Goal: Information Seeking & Learning: Learn about a topic

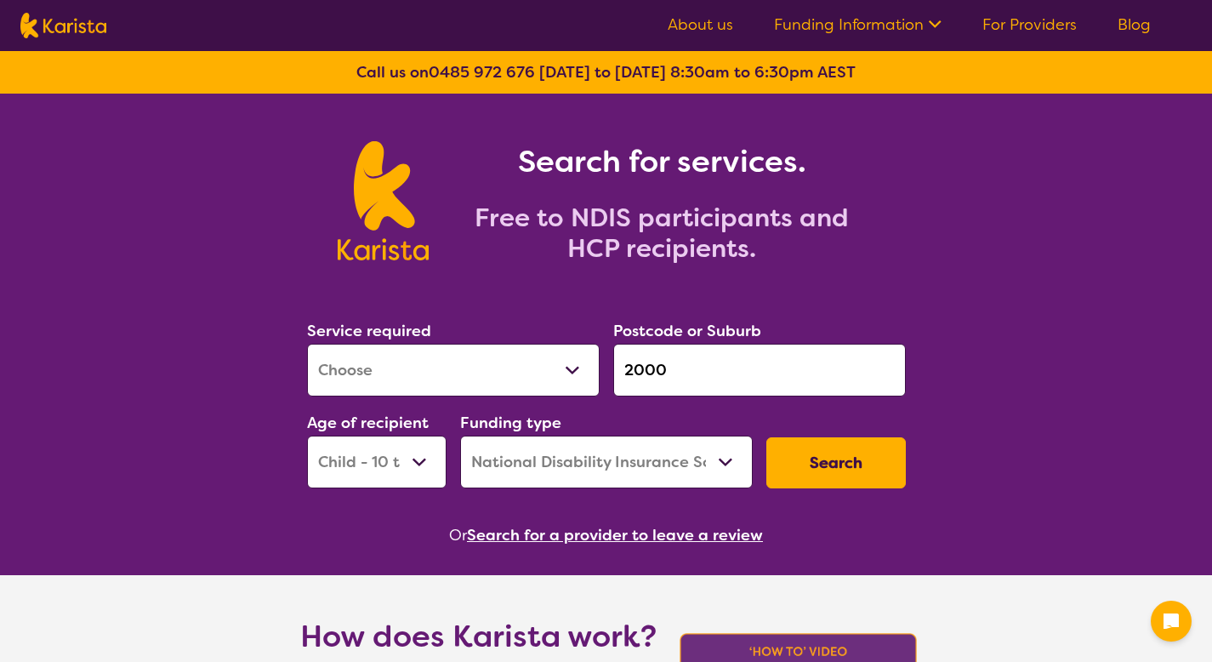
select select "[MEDICAL_DATA]"
select select "CH"
select select "NDIS"
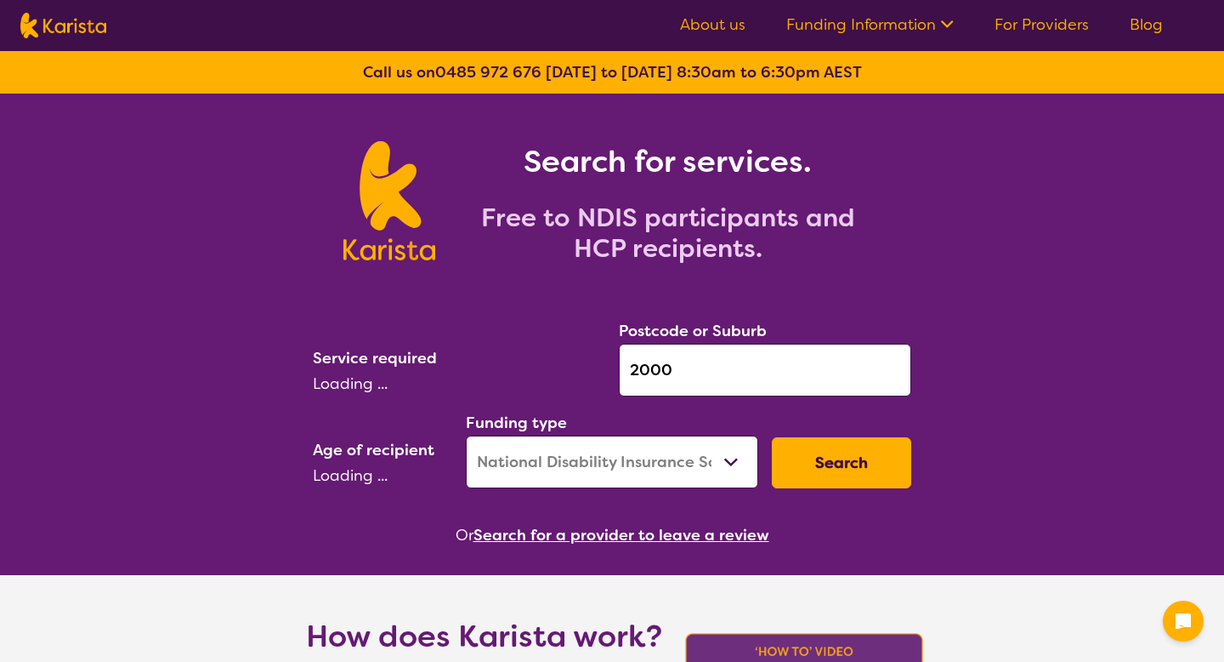
select select "NDIS"
select select "[MEDICAL_DATA]"
select select "CH"
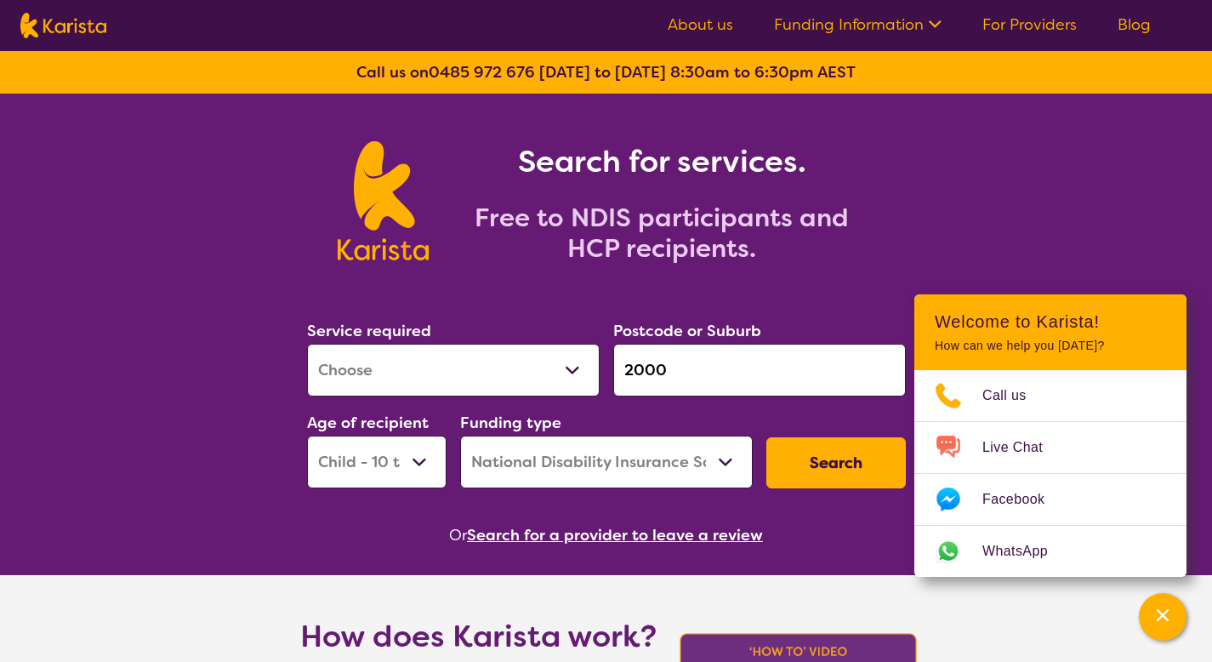
click at [1125, 25] on link "Blog" at bounding box center [1133, 24] width 33 height 20
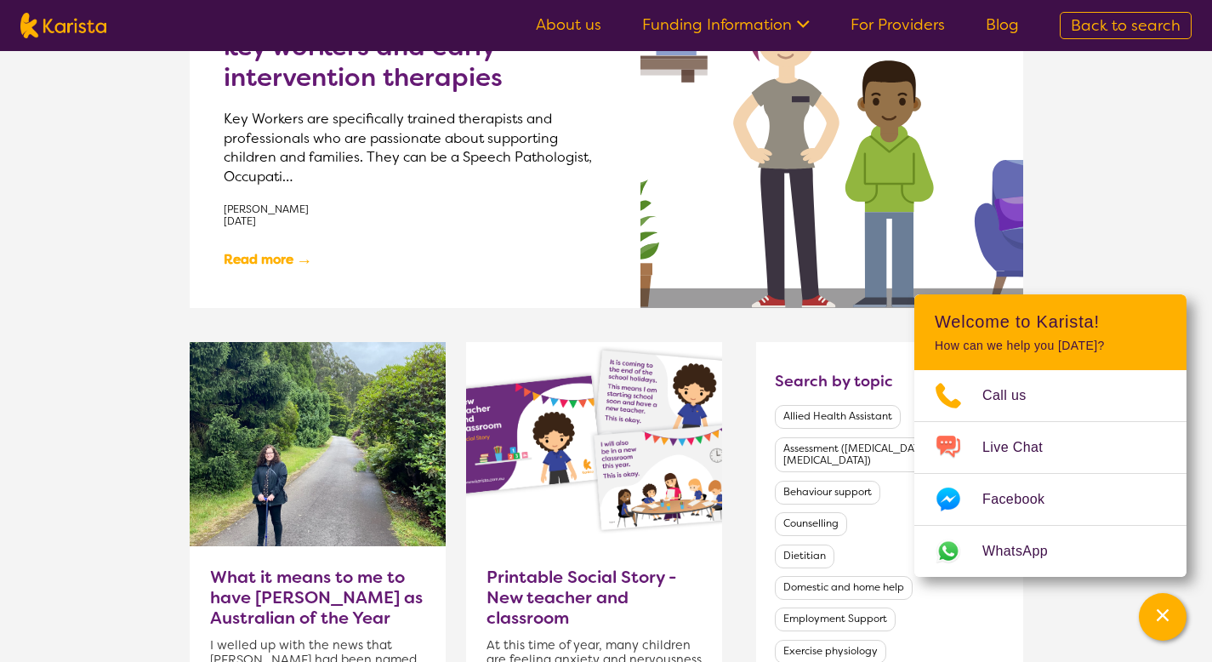
scroll to position [215, 0]
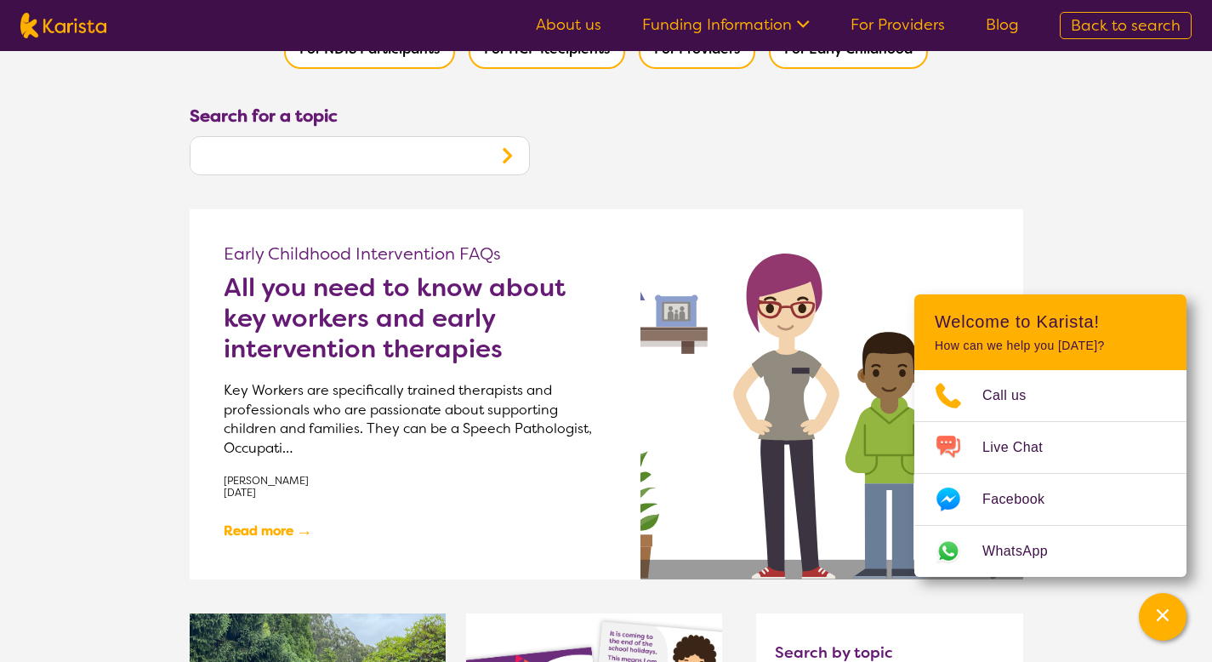
click at [466, 330] on h2 "All you need to know about key workers and early intervention therapies" at bounding box center [415, 318] width 383 height 92
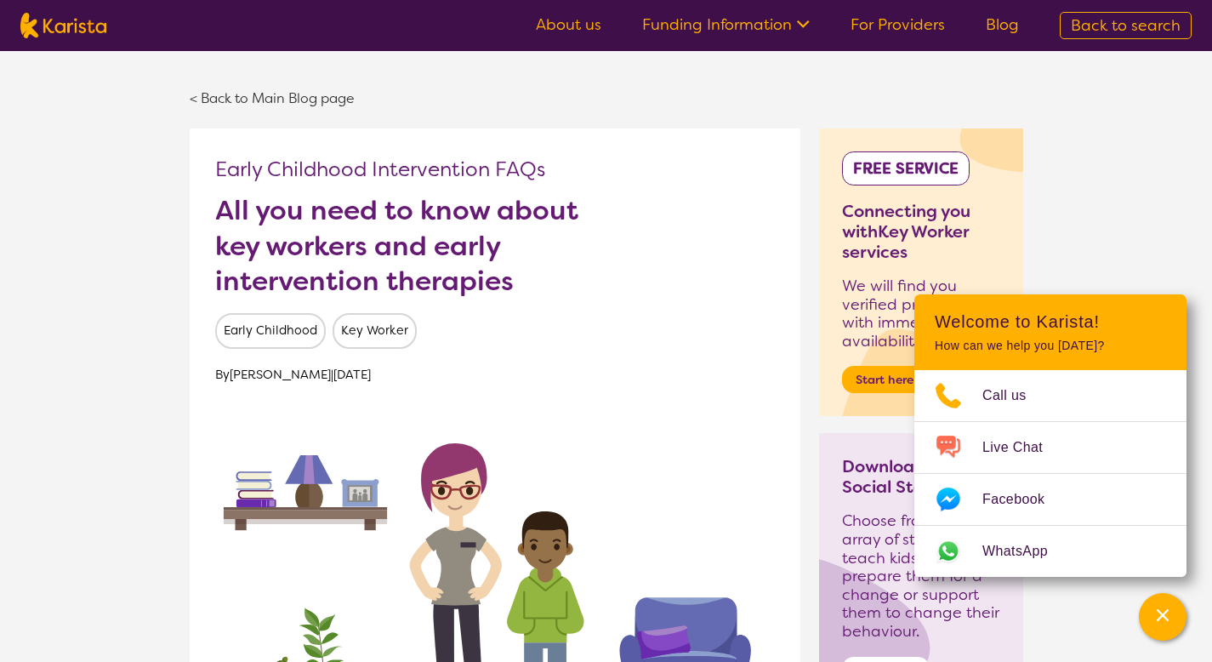
click at [1093, 32] on span "Back to search" at bounding box center [1125, 25] width 110 height 20
select select "[MEDICAL_DATA]"
select select "CH"
select select "NDIS"
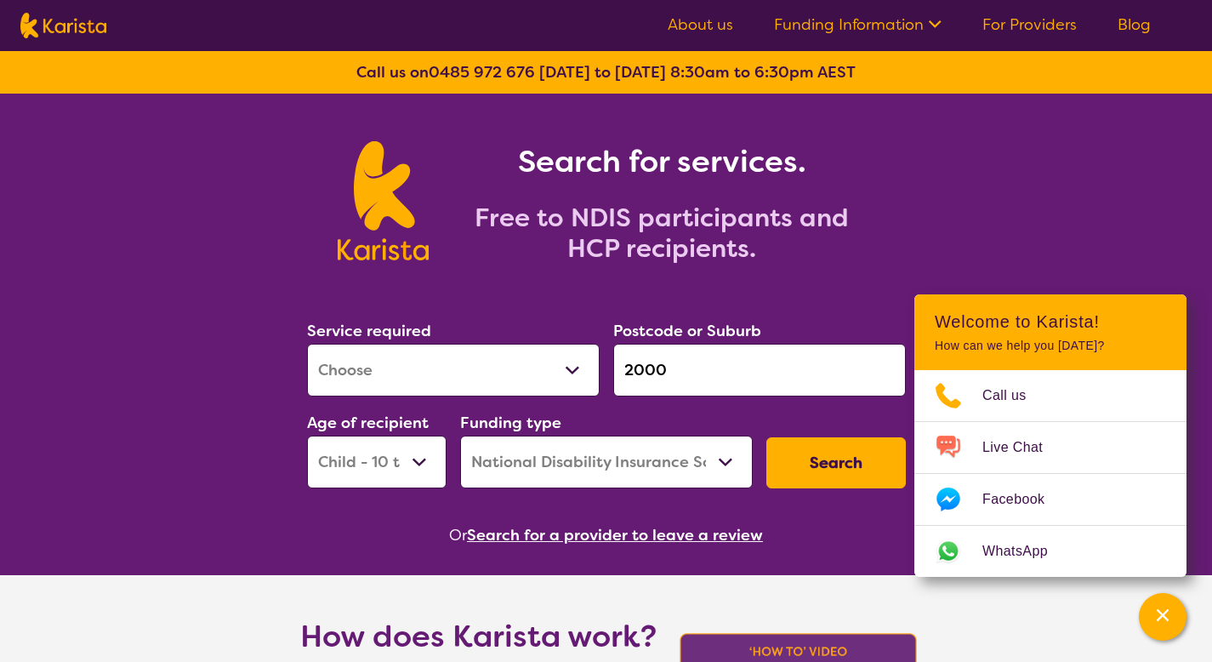
click at [809, 464] on button "Search" at bounding box center [835, 462] width 139 height 51
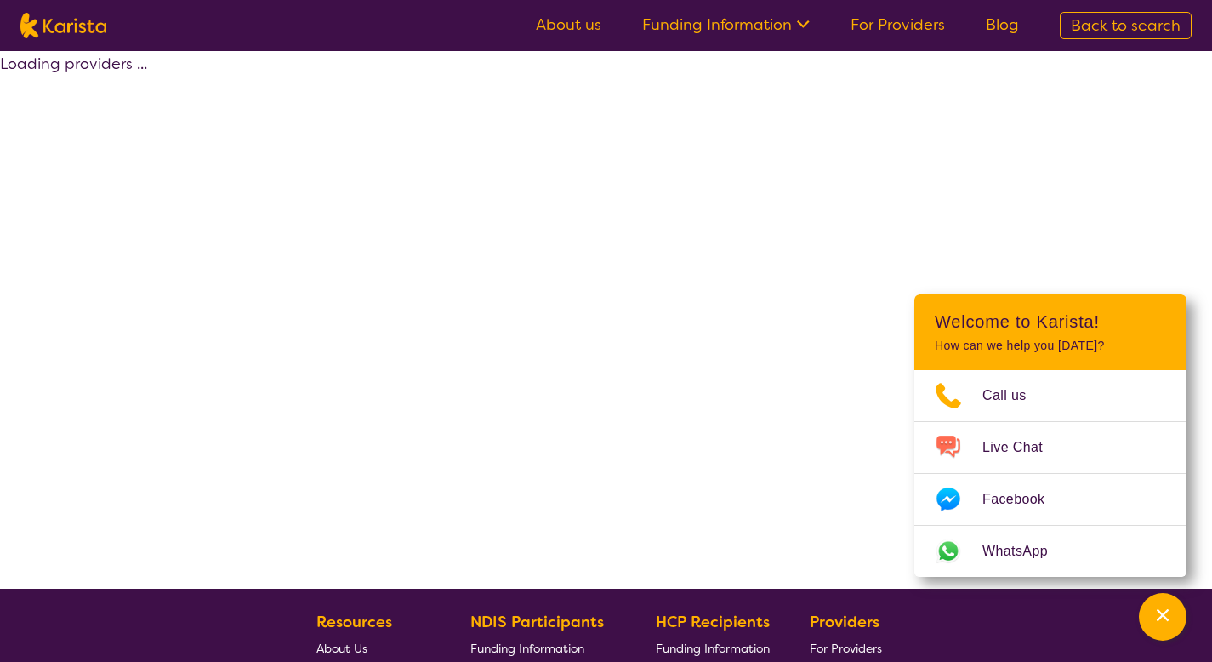
select select "by_score"
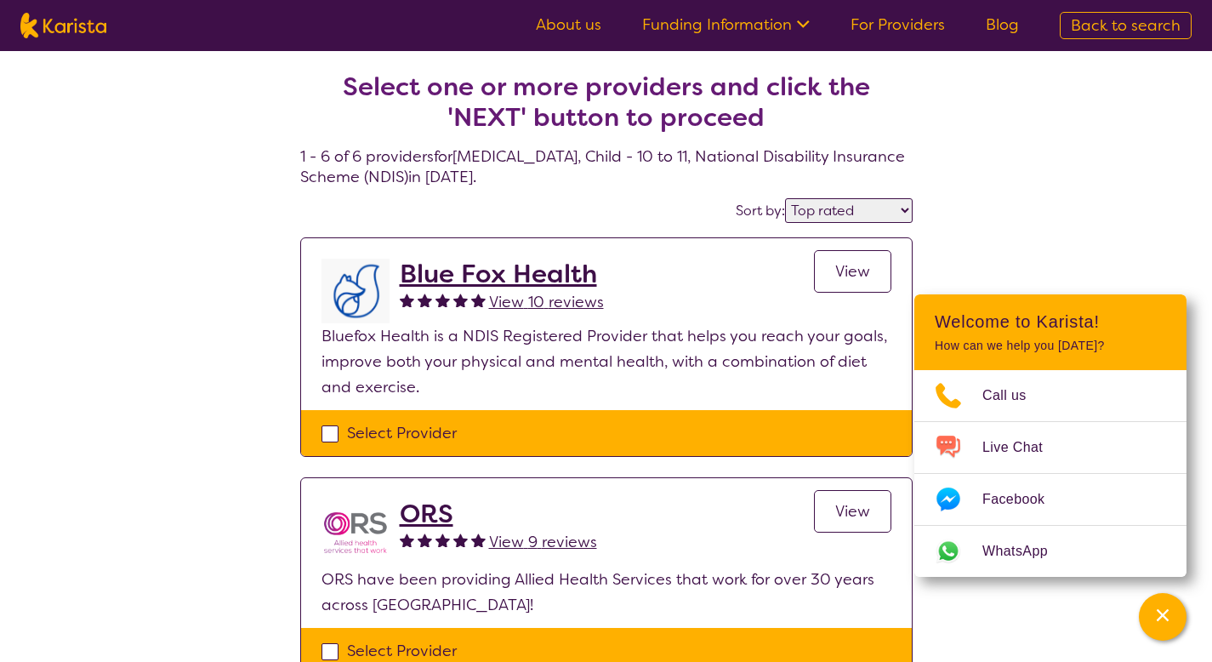
click at [1146, 31] on span "Back to search" at bounding box center [1125, 25] width 110 height 20
select select "[MEDICAL_DATA]"
select select "CH"
select select "NDIS"
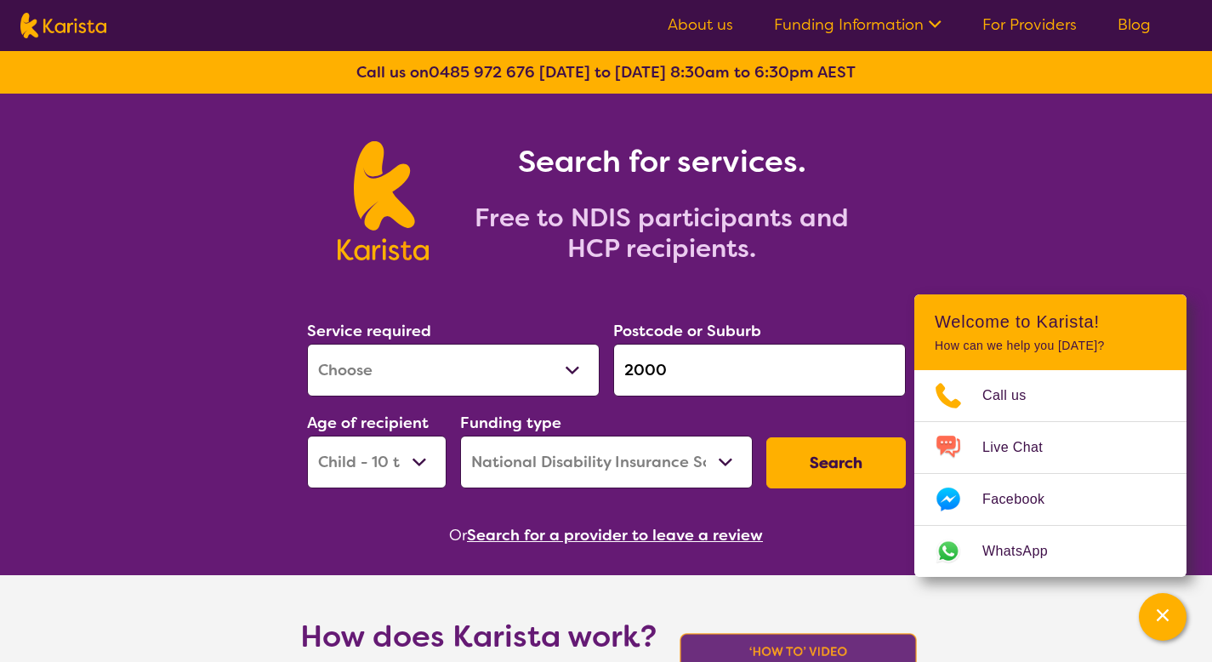
click at [996, 8] on nav "About us Funding Information NDIS - National Disability Insurance Scheme HCP - …" at bounding box center [606, 25] width 1212 height 51
click at [999, 14] on link "For Providers" at bounding box center [1029, 24] width 94 height 20
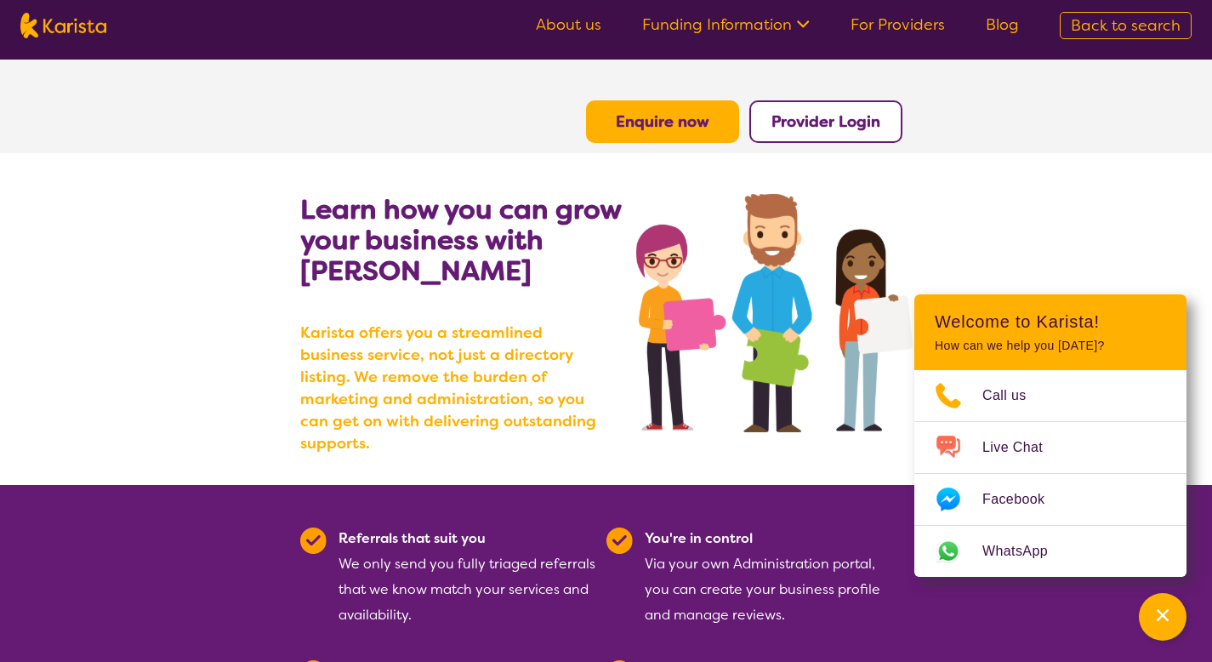
click at [1103, 33] on span "Back to search" at bounding box center [1125, 25] width 110 height 20
select select "[MEDICAL_DATA]"
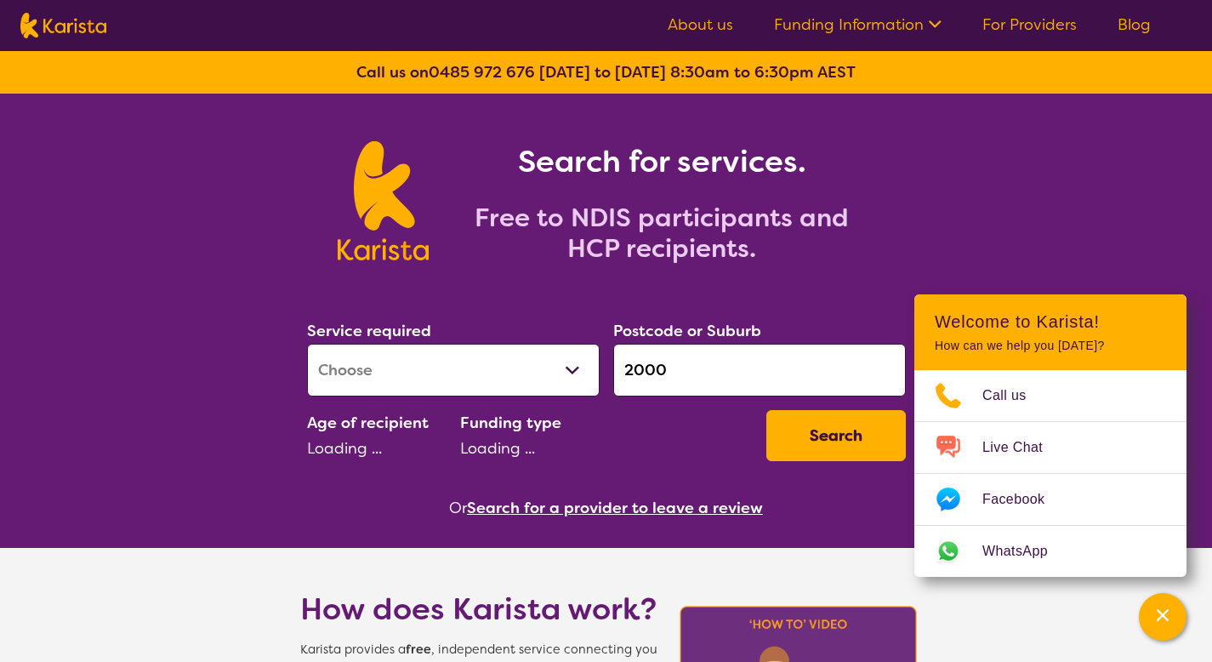
select select "CH"
select select "NDIS"
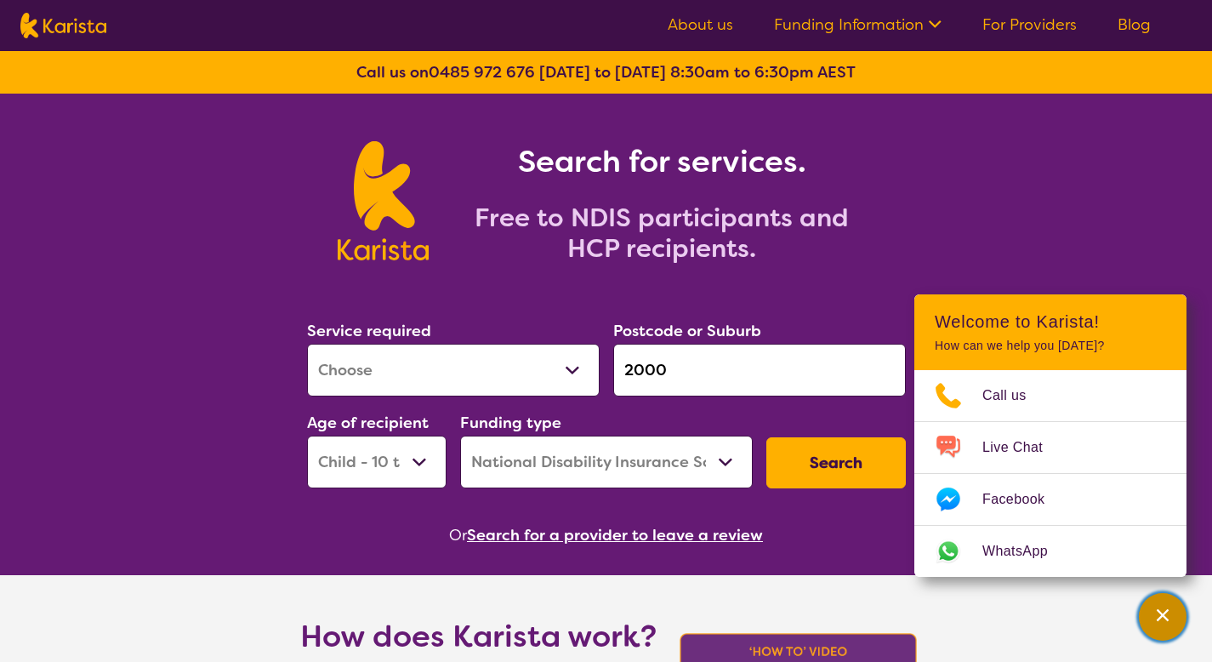
click at [1141, 606] on button "Channel Menu" at bounding box center [1163, 617] width 48 height 48
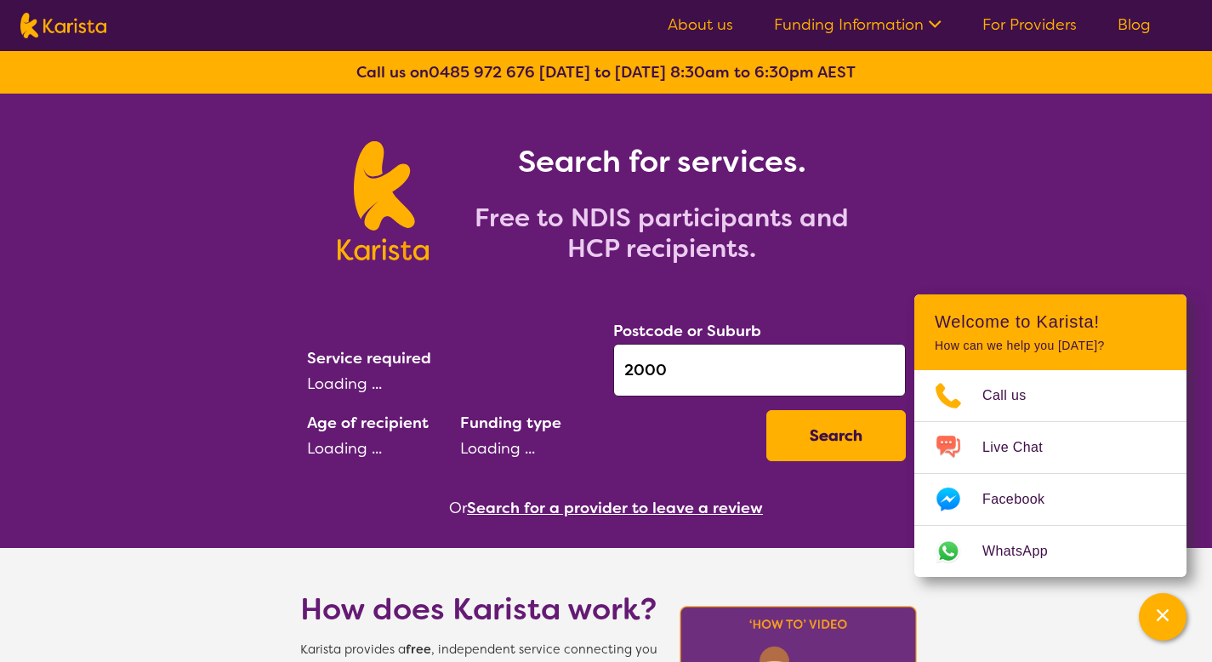
select select "[MEDICAL_DATA]"
select select "CH"
select select "NDIS"
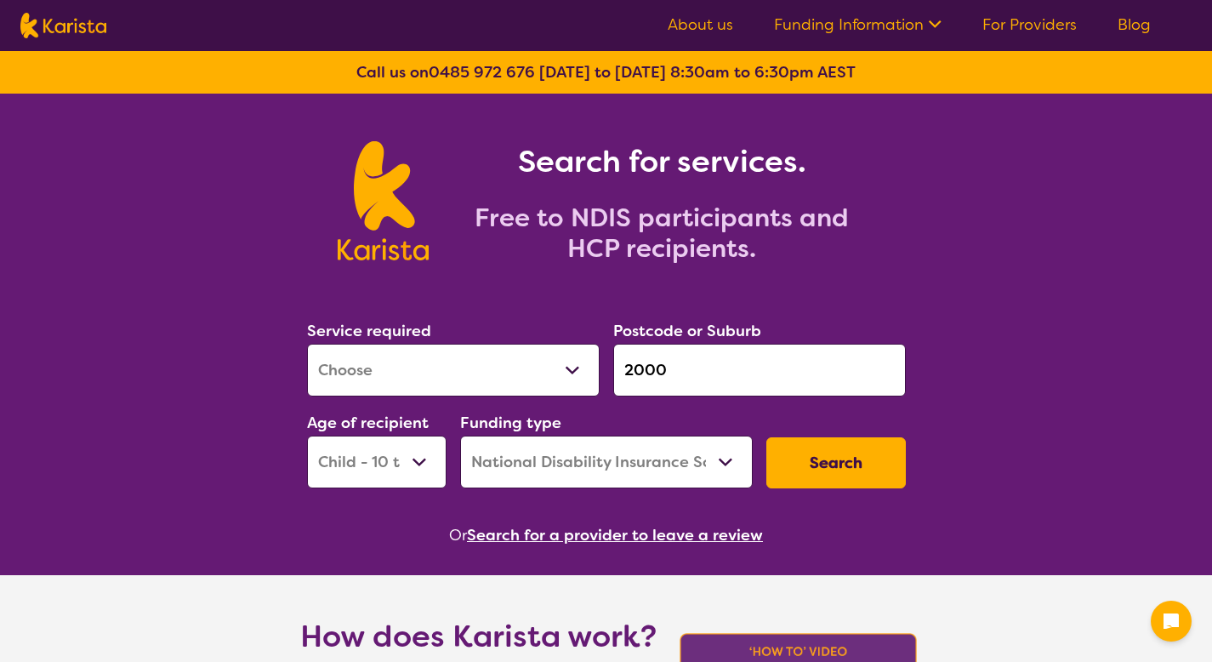
select select "[MEDICAL_DATA]"
select select "CH"
select select "NDIS"
click at [438, 366] on select "Allied Health Assistant Assessment ([MEDICAL_DATA] or [MEDICAL_DATA]) Behaviour…" at bounding box center [453, 370] width 292 height 53
select select "[MEDICAL_DATA]"
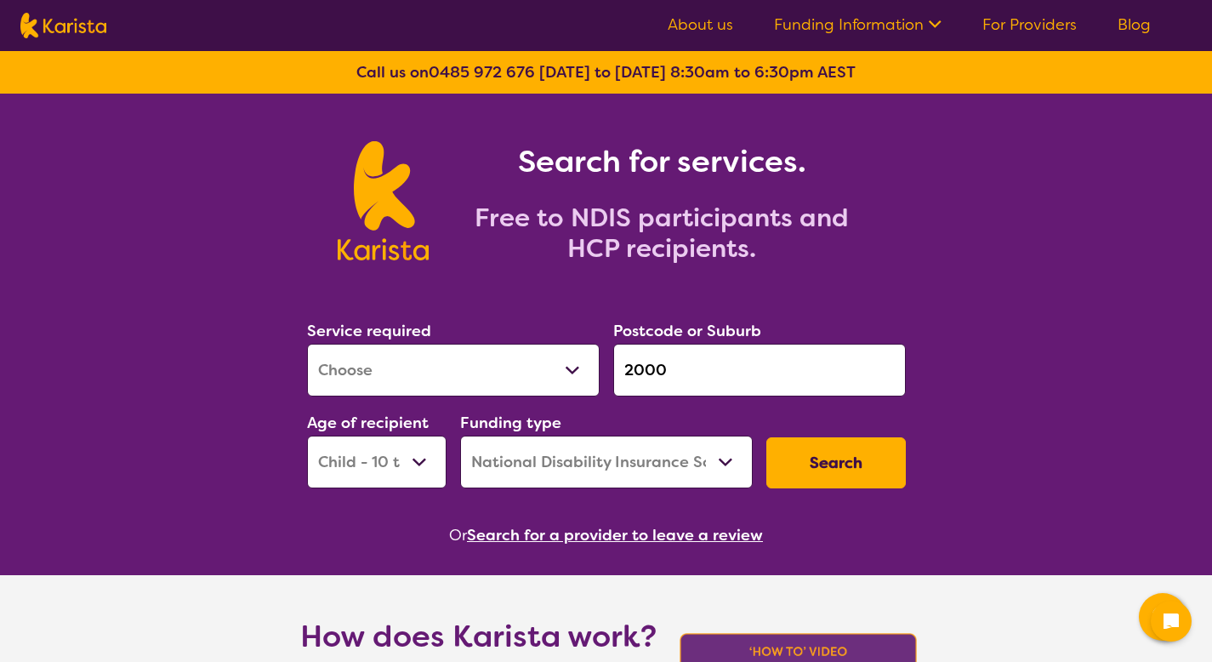
click at [307, 344] on select "Allied Health Assistant Assessment ([MEDICAL_DATA] or [MEDICAL_DATA]) Behaviour…" at bounding box center [453, 370] width 292 height 53
drag, startPoint x: 638, startPoint y: 344, endPoint x: 641, endPoint y: 354, distance: 10.0
click at [638, 345] on input "2000" at bounding box center [759, 370] width 292 height 53
click at [655, 372] on input "2000" at bounding box center [759, 370] width 292 height 53
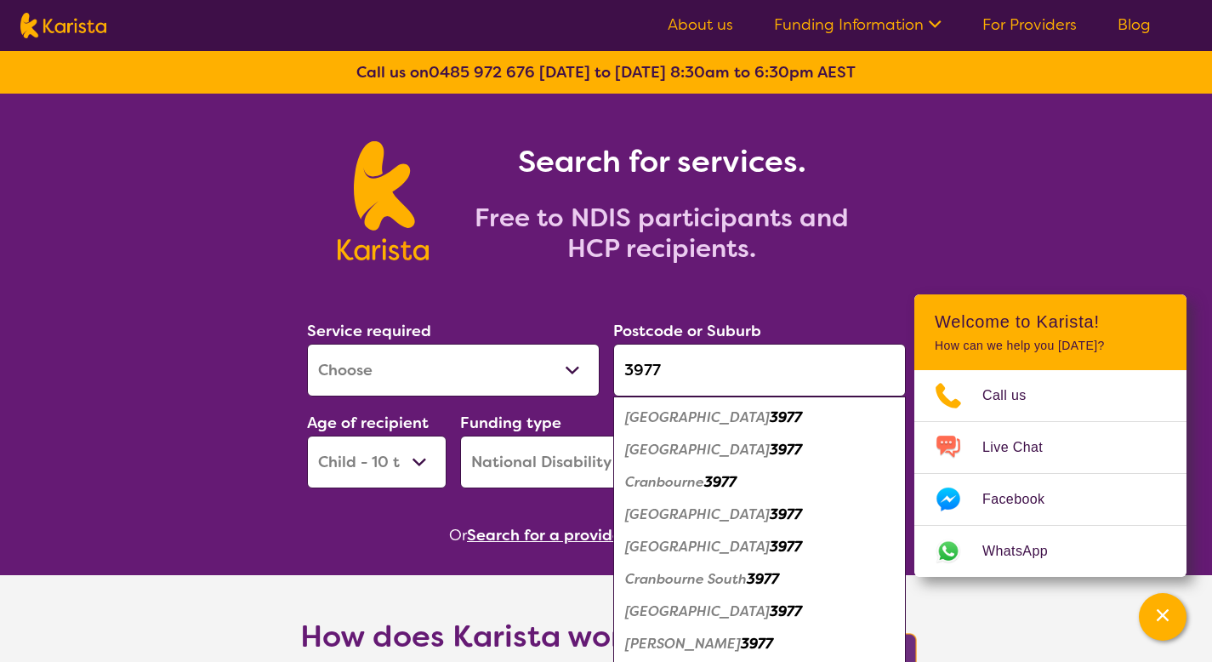
type input "3977"
drag, startPoint x: 381, startPoint y: 554, endPoint x: 372, endPoint y: 534, distance: 22.1
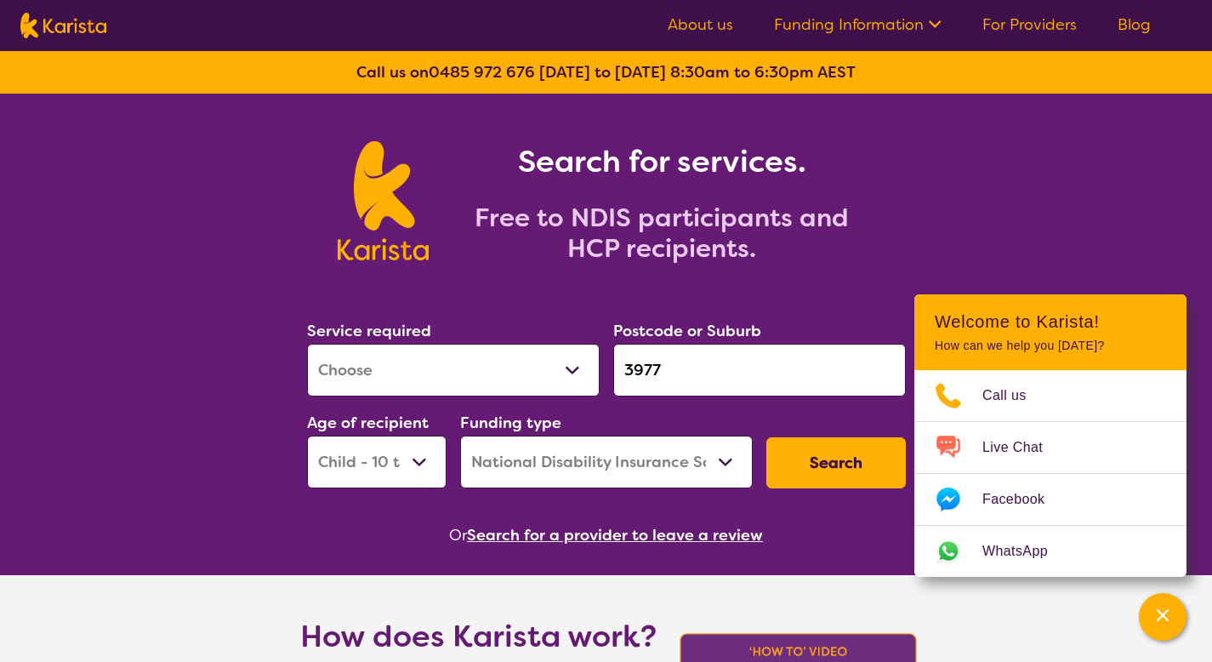
click at [839, 465] on button "Search" at bounding box center [835, 462] width 139 height 51
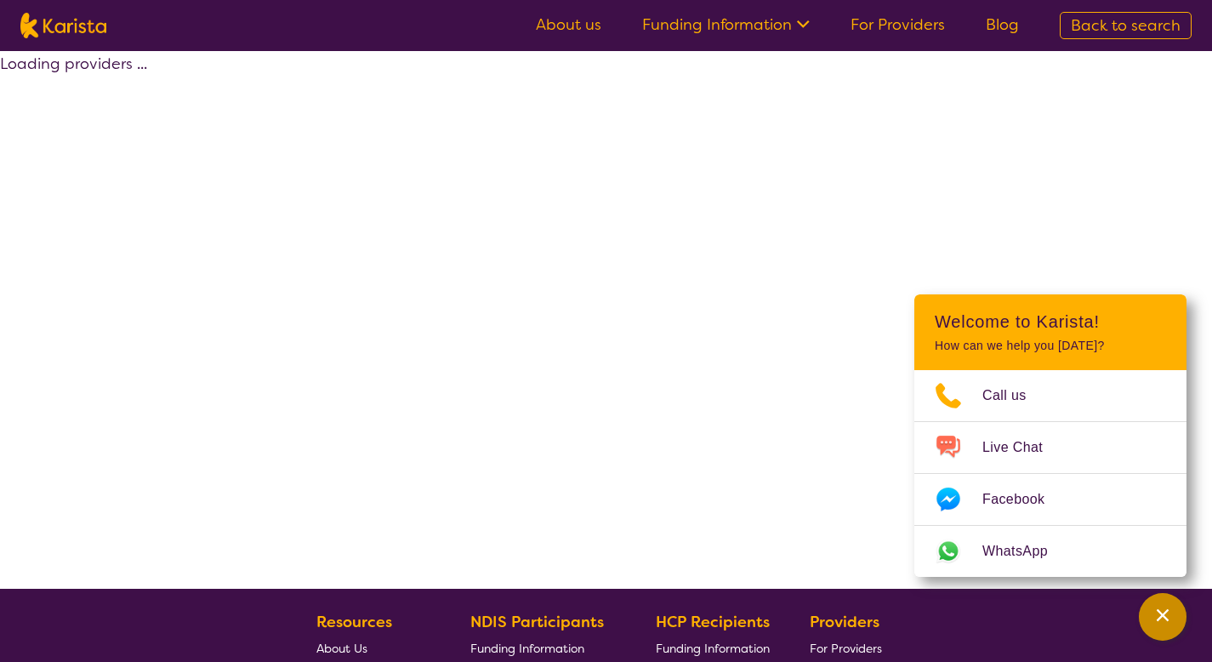
select select "by_score"
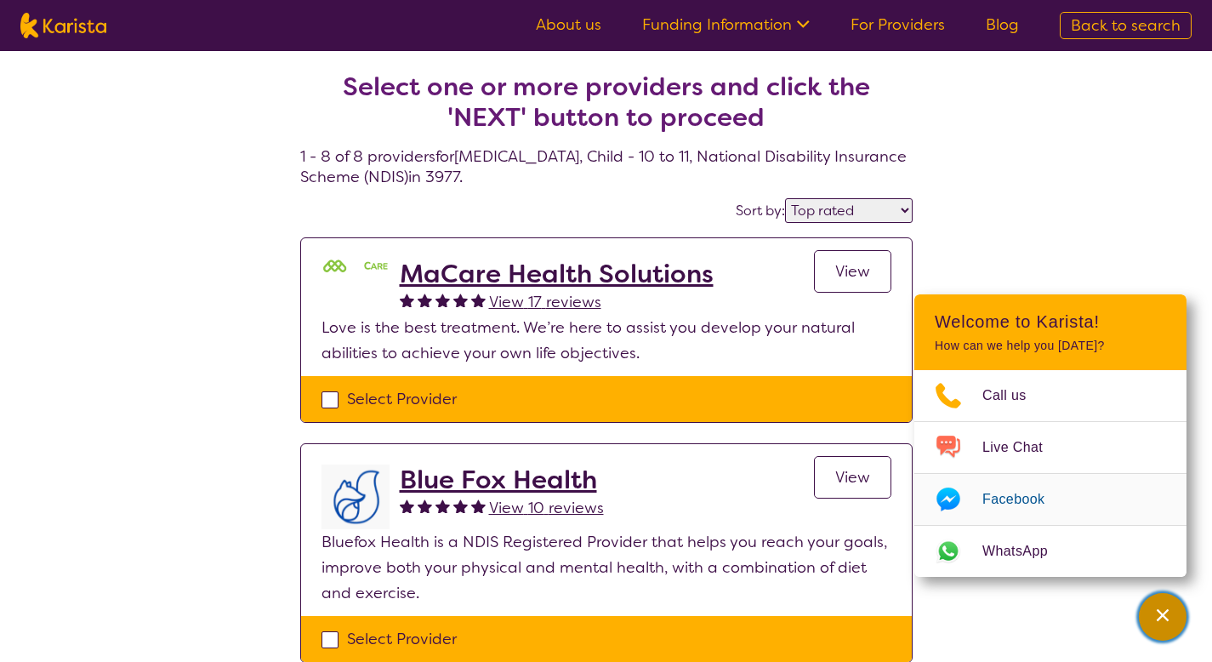
drag, startPoint x: 1153, startPoint y: 622, endPoint x: 1019, endPoint y: 535, distance: 159.9
click at [1153, 622] on div "Channel Menu" at bounding box center [1162, 616] width 34 height 37
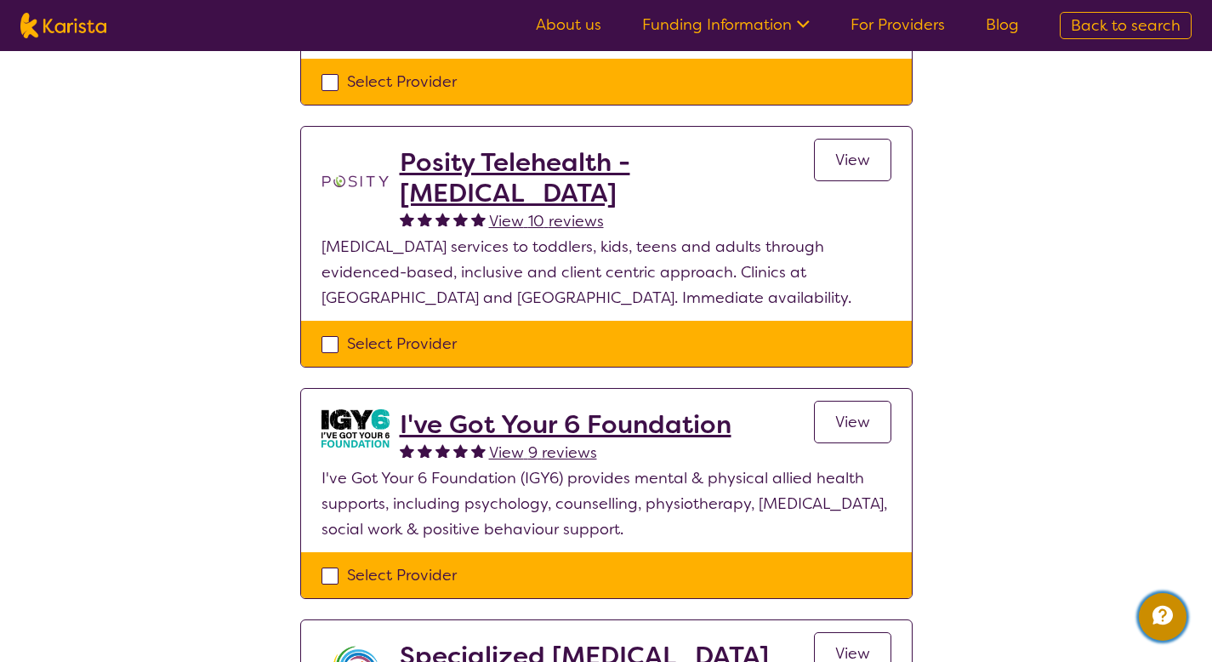
scroll to position [798, 0]
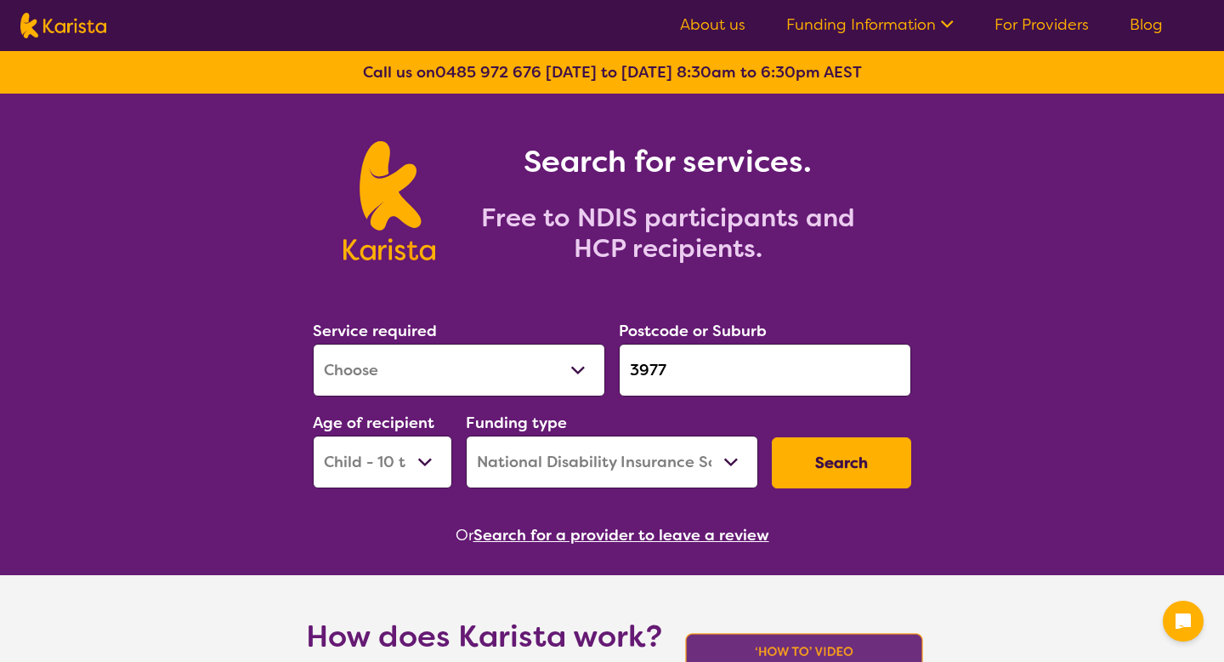
select select "[MEDICAL_DATA]"
select select "CH"
select select "NDIS"
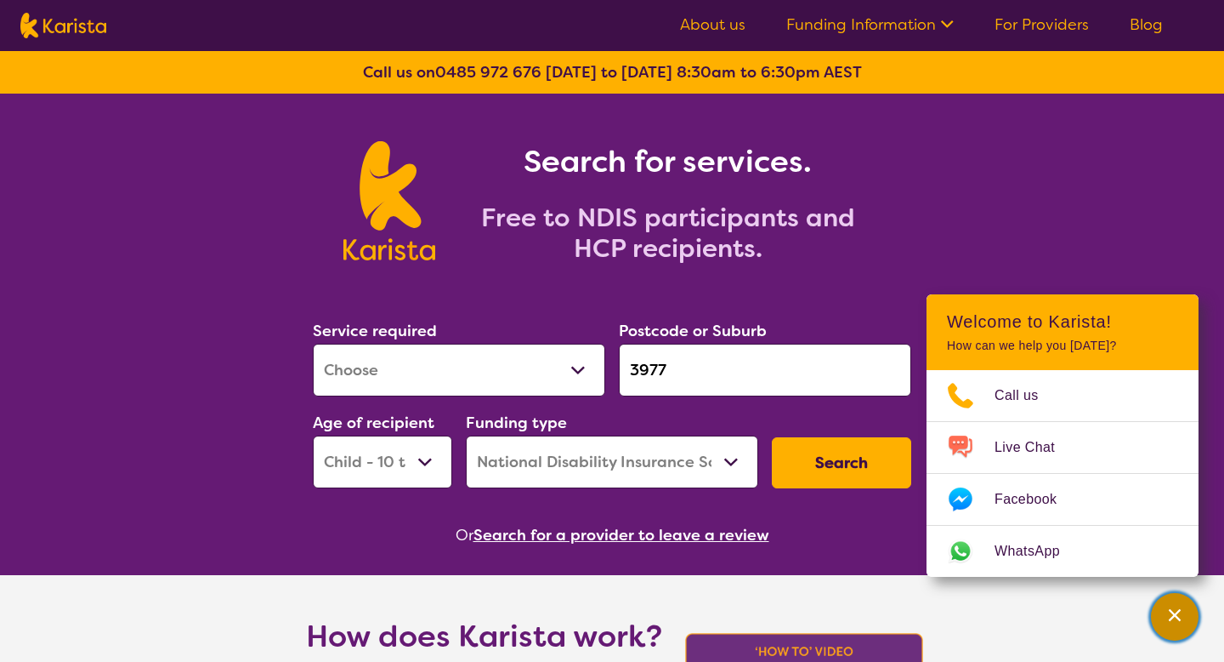
click at [1176, 610] on icon "Channel Menu" at bounding box center [1175, 614] width 17 height 17
